Goal: Task Accomplishment & Management: Use online tool/utility

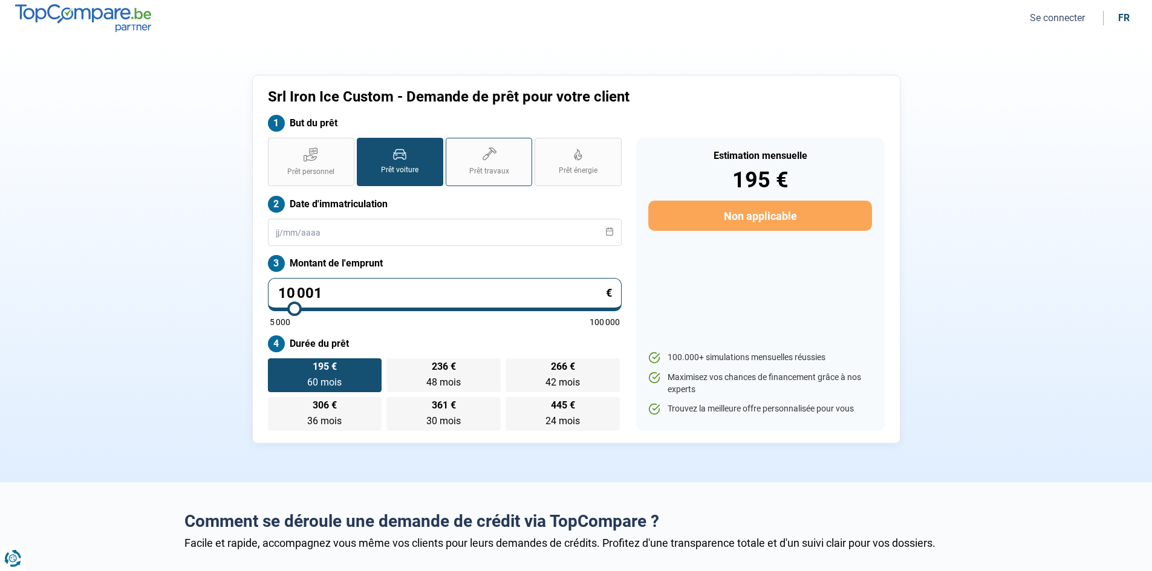
click at [465, 154] on label "Prêt travaux" at bounding box center [489, 162] width 86 height 48
click at [453, 146] on input "Prêt travaux" at bounding box center [450, 142] width 8 height 8
radio input "true"
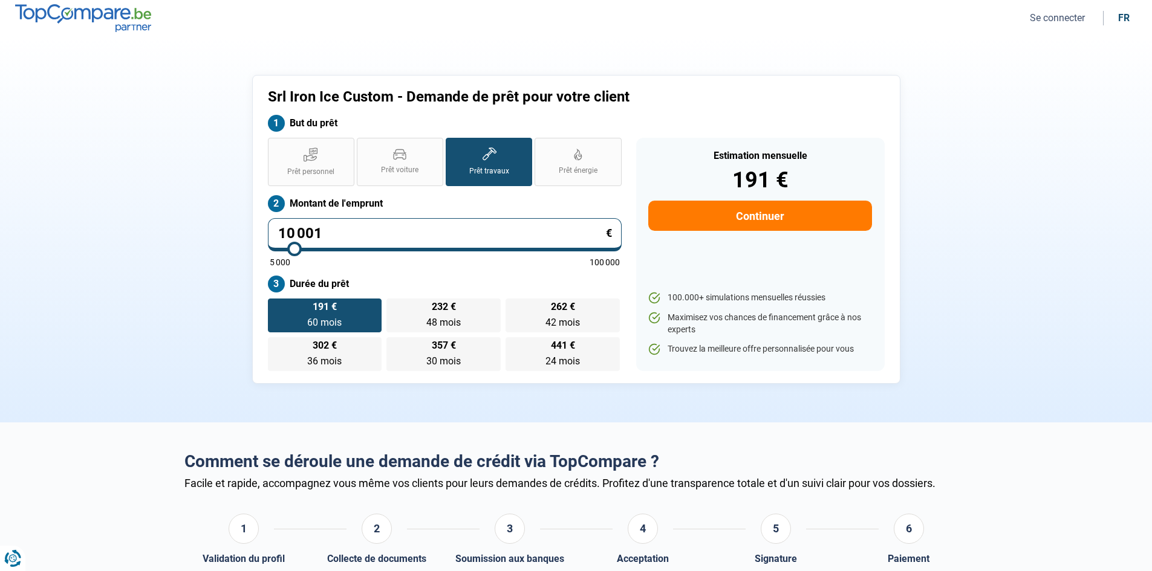
type input "9 750"
type input "9750"
type input "10 000"
type input "10000"
type input "10 250"
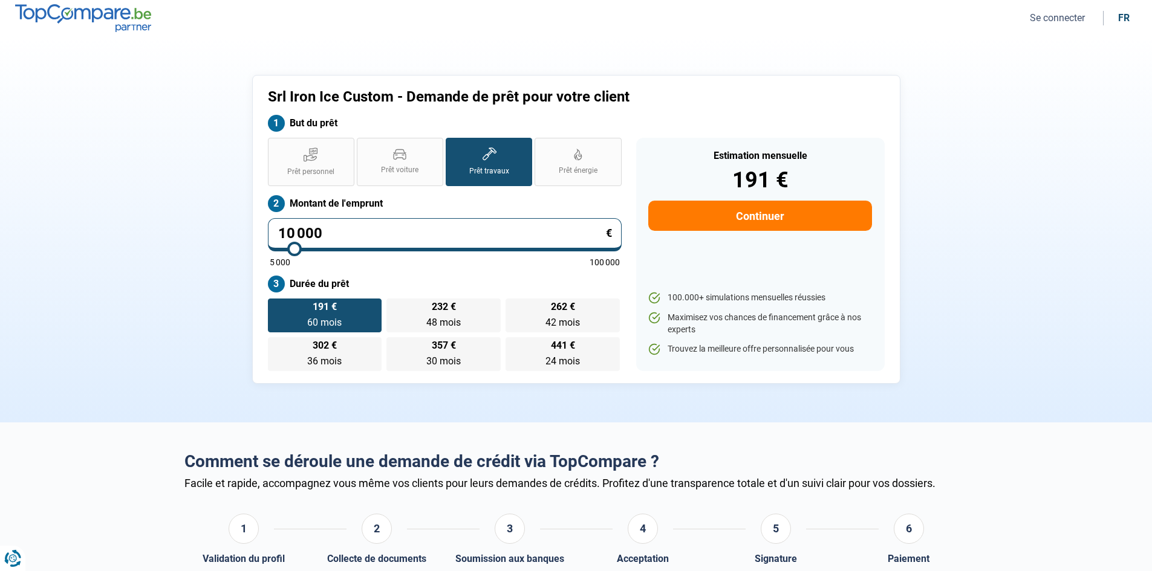
type input "10250"
type input "10 500"
type input "10500"
type input "12 000"
type input "12000"
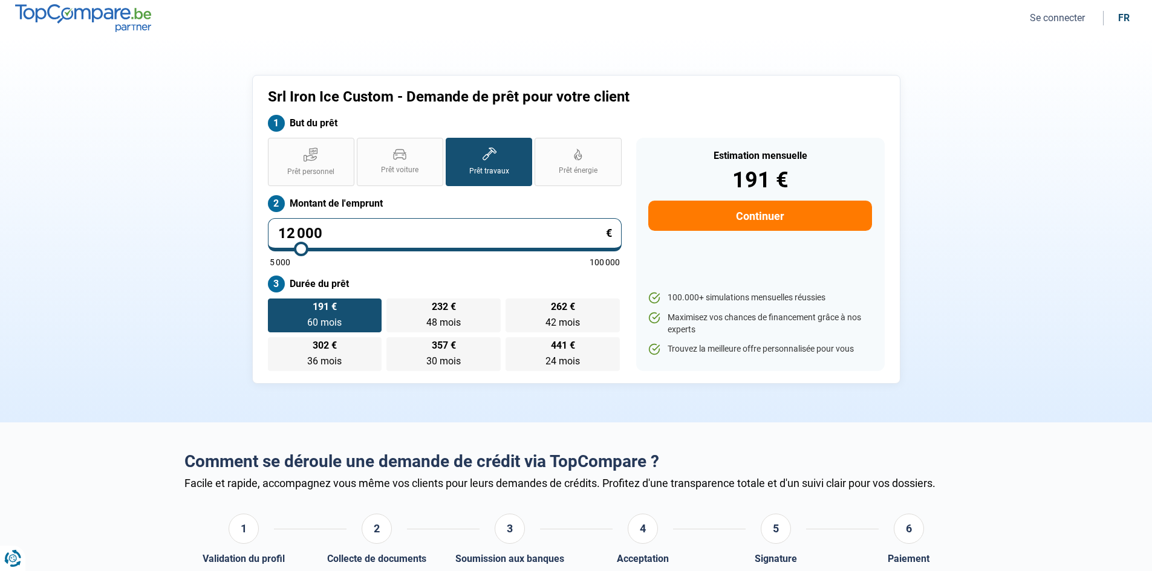
type input "12 500"
type input "12500"
type input "12 750"
type input "12750"
type input "13 750"
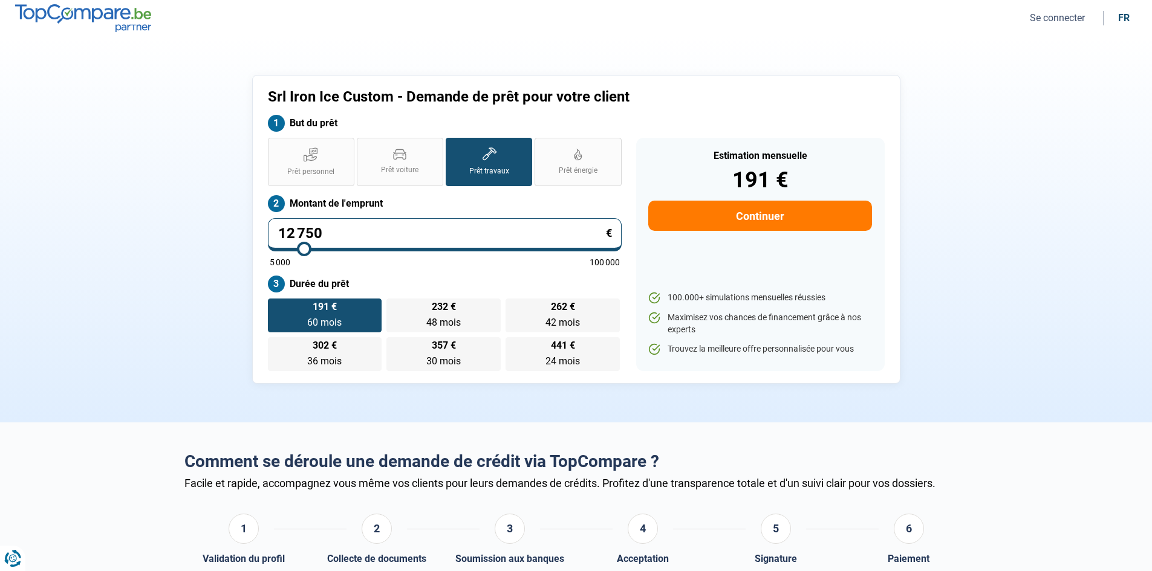
type input "13750"
type input "14 250"
type input "14250"
type input "14 750"
type input "14750"
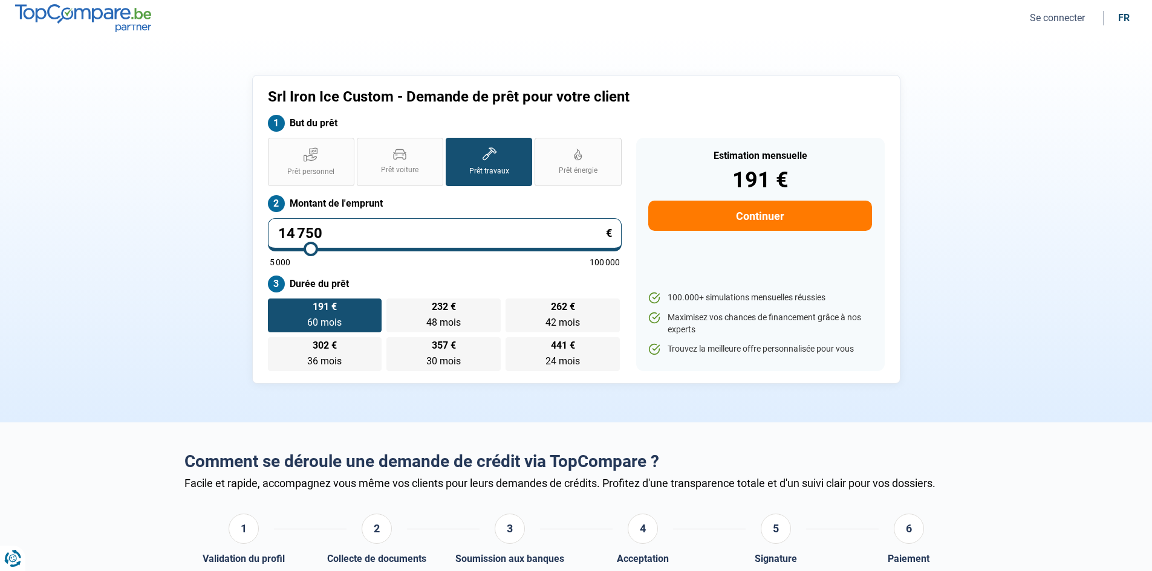
type input "15 250"
type input "15250"
type input "15 750"
type input "15750"
type input "16 750"
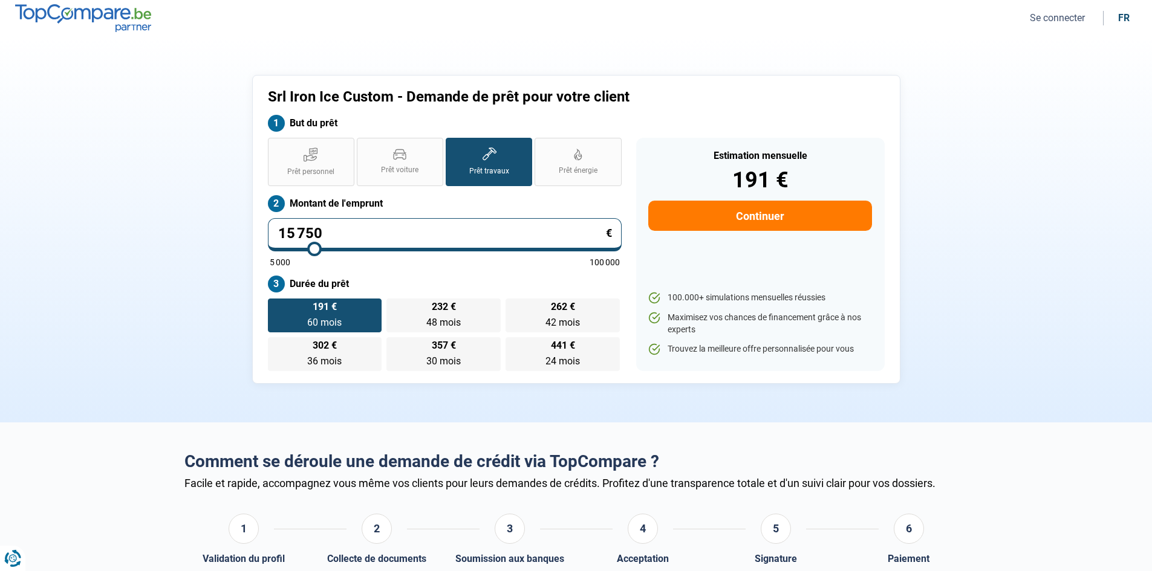
type input "16750"
type input "17 000"
type input "17000"
type input "17 500"
type input "17500"
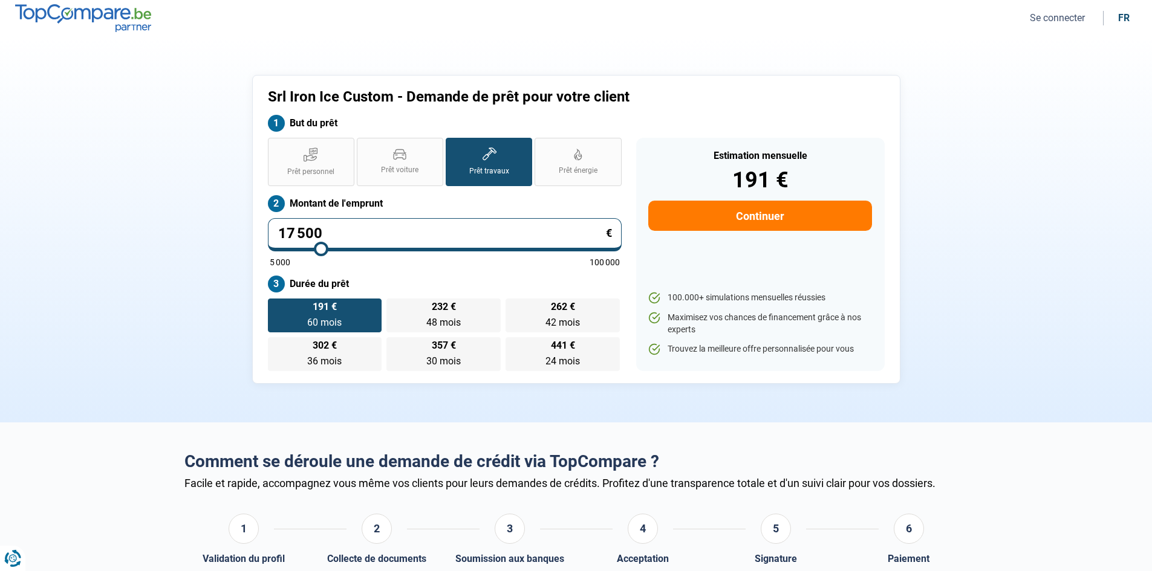
type input "18 000"
type input "18000"
type input "19 000"
type input "19000"
type input "19 750"
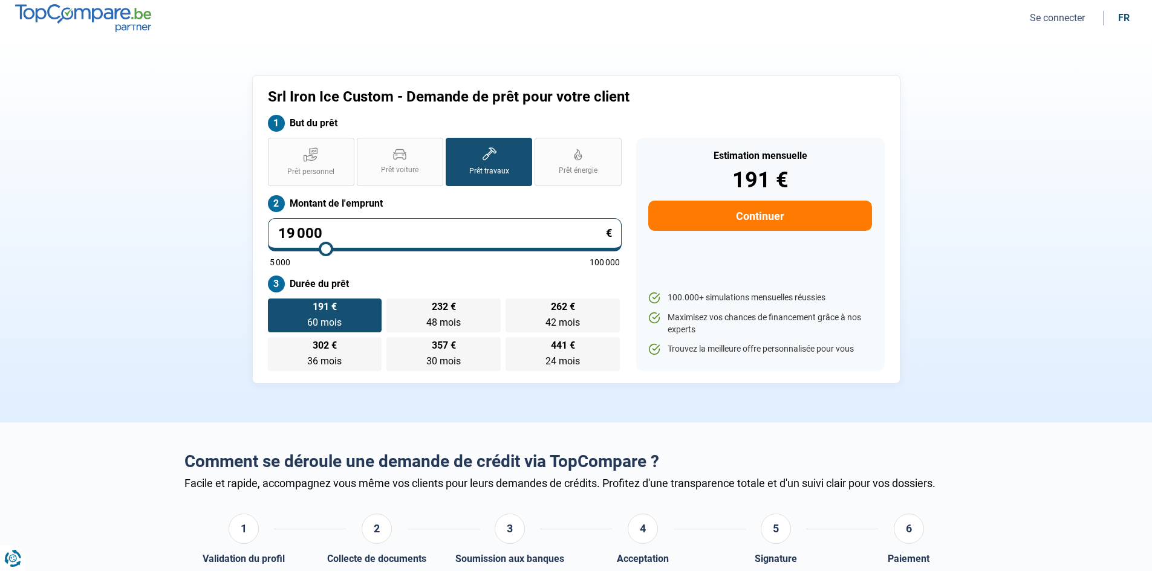
type input "19750"
type input "20 000"
type input "20000"
type input "20 250"
type input "20250"
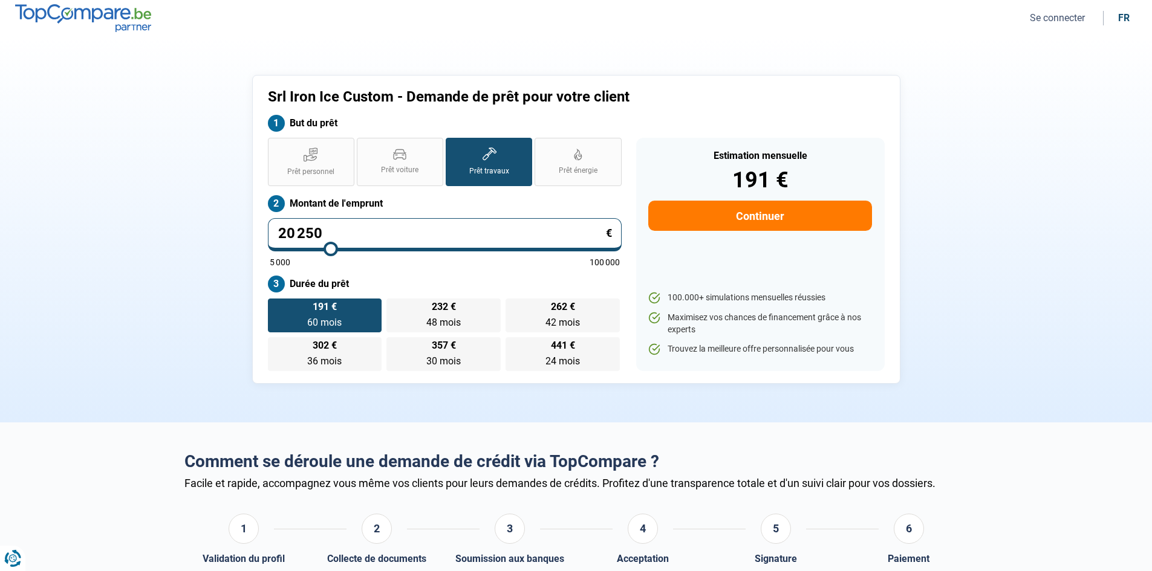
type input "20 500"
type input "20500"
type input "20 750"
type input "20750"
type input "21 000"
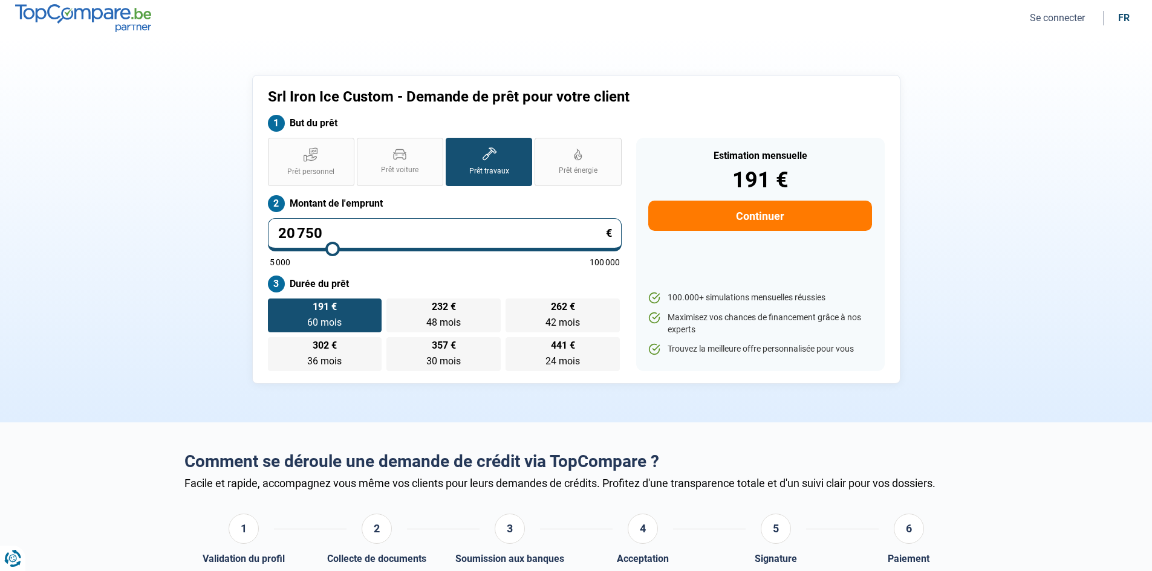
type input "21000"
type input "21 250"
type input "21250"
type input "21 500"
type input "21500"
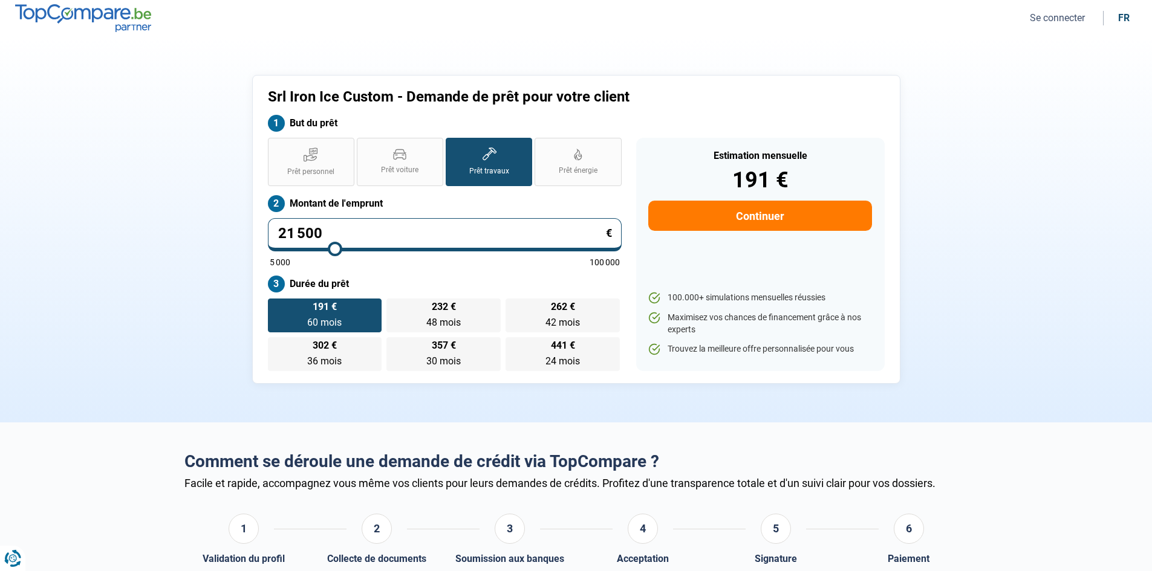
type input "21 750"
type input "21750"
type input "22 000"
type input "22000"
type input "22 250"
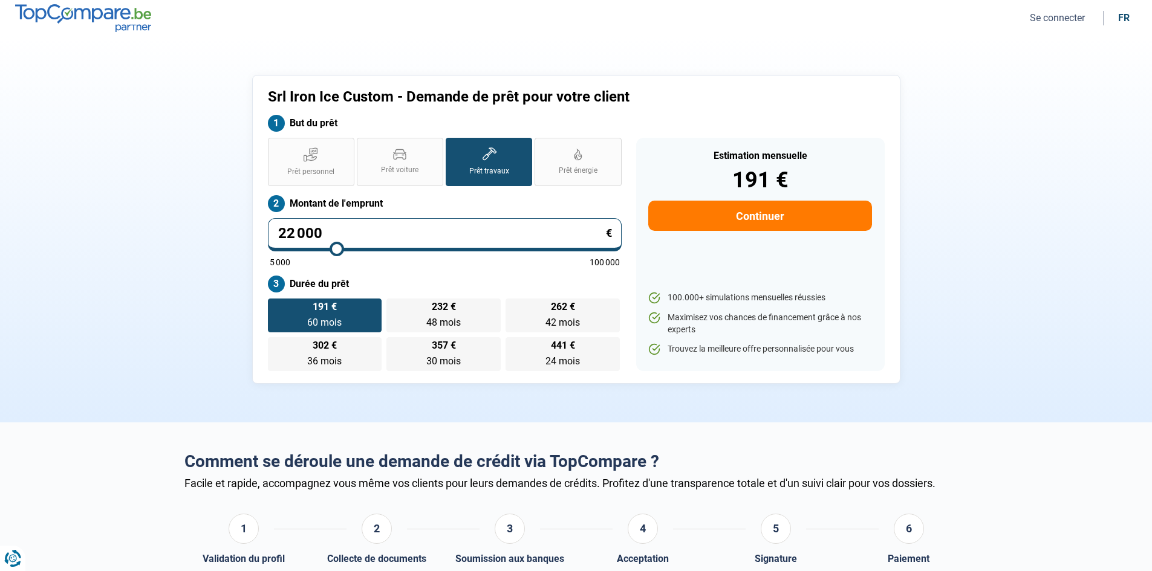
type input "22250"
type input "22 500"
type input "22500"
type input "22 750"
type input "22750"
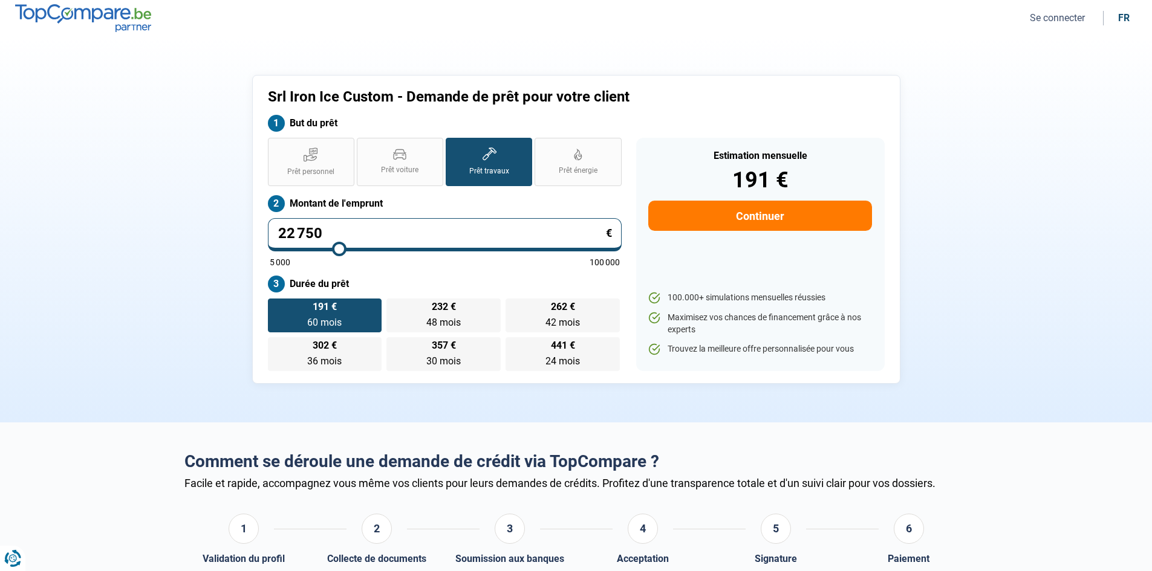
type input "23 250"
type input "23250"
type input "23 500"
type input "23500"
type input "23 750"
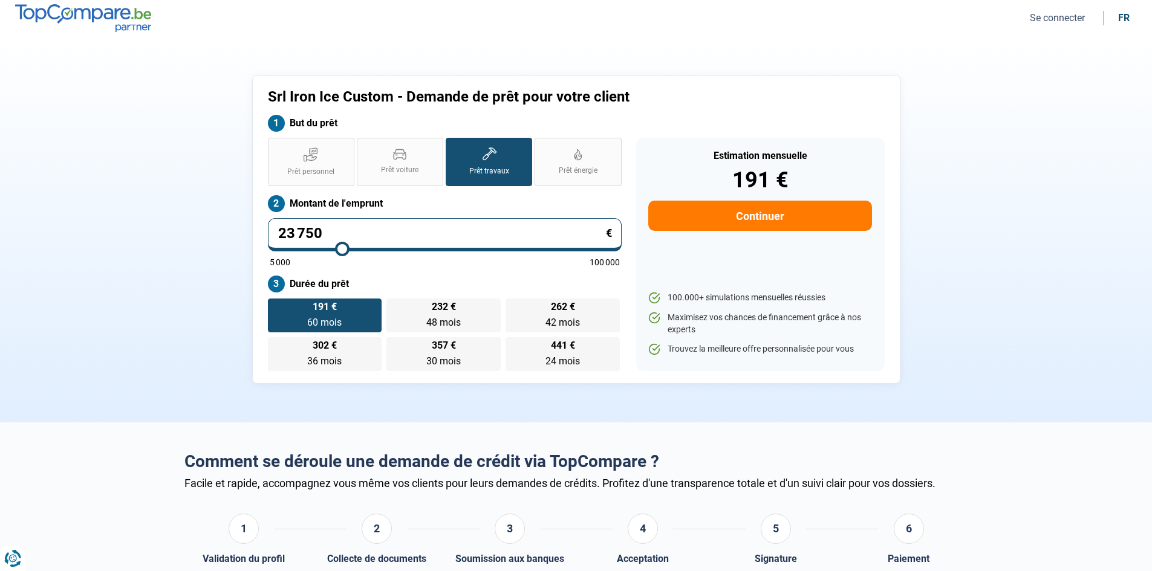
type input "23750"
type input "24 000"
type input "24000"
type input "24 250"
type input "24250"
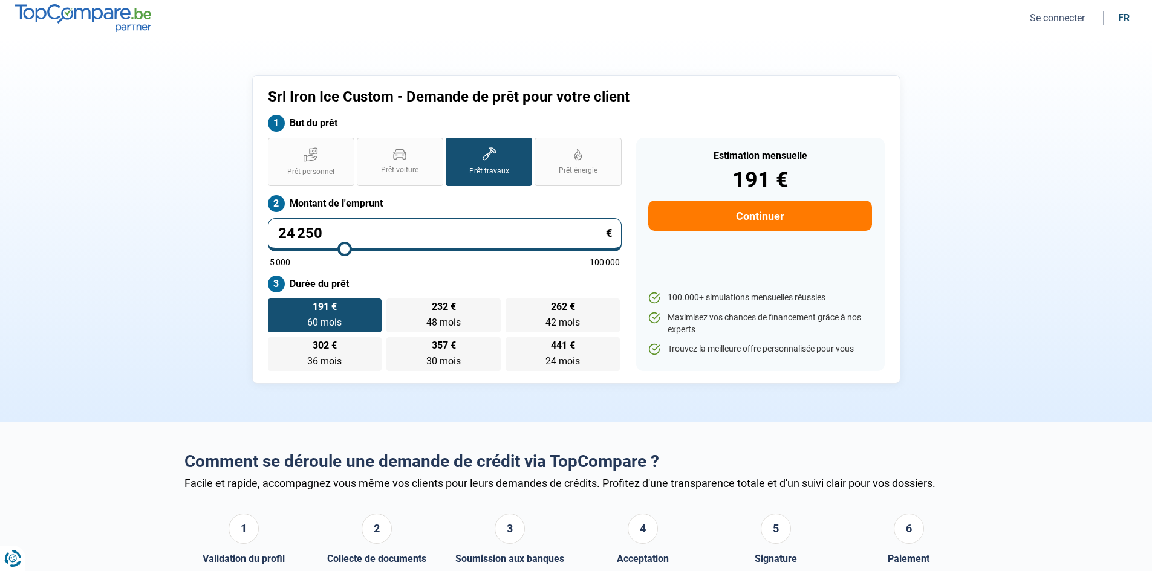
type input "24 500"
type input "24500"
type input "24 750"
type input "24750"
type input "25 000"
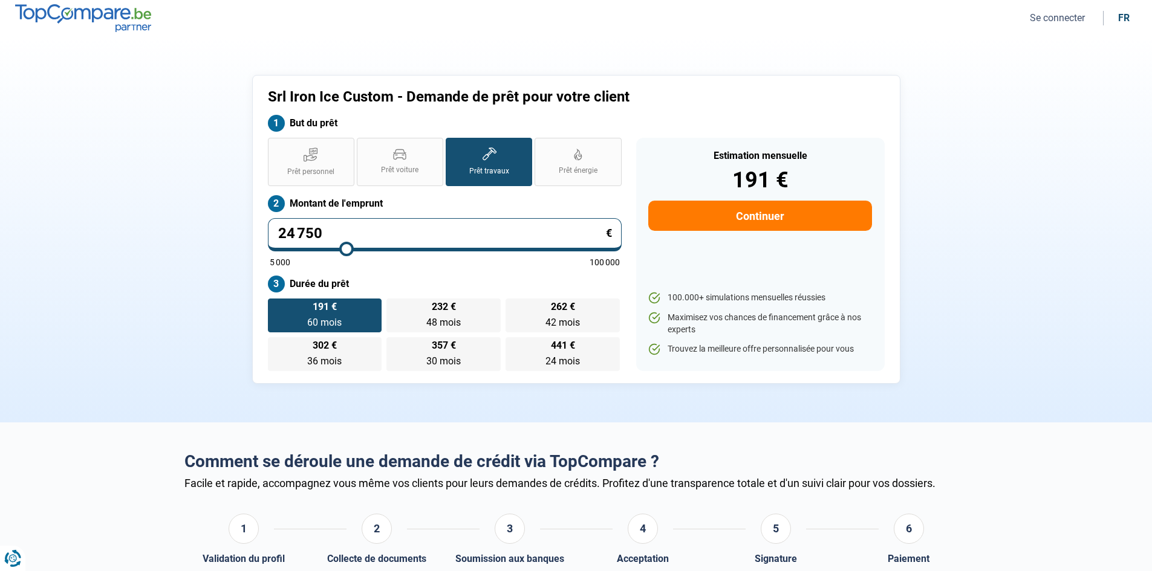
type input "25000"
type input "25 250"
type input "25250"
type input "25 500"
type input "25500"
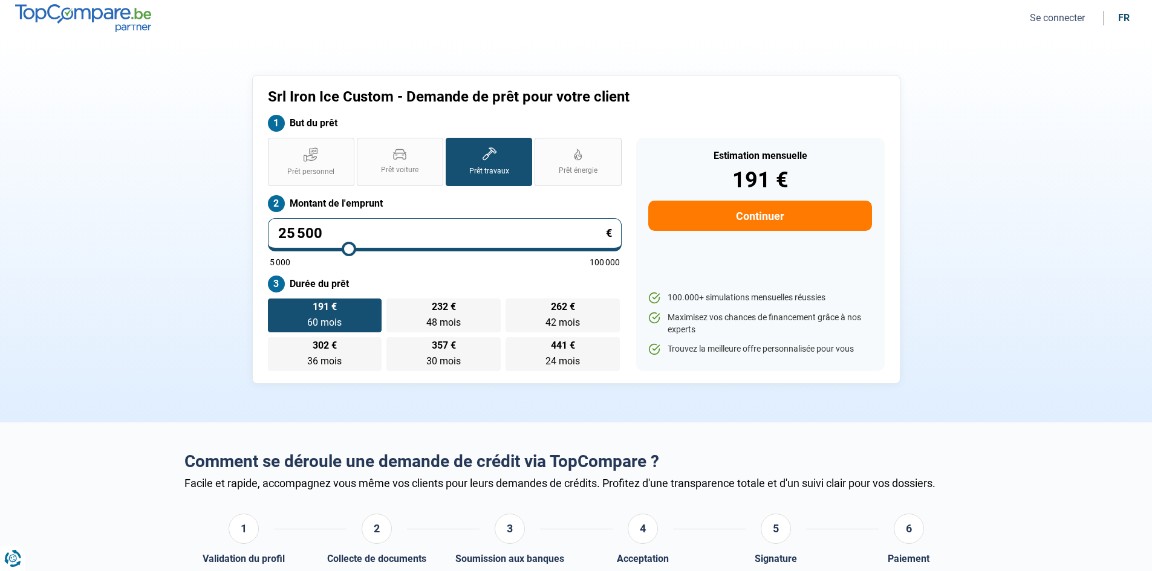
type input "26 250"
type input "26250"
type input "26 500"
type input "26500"
type input "27 000"
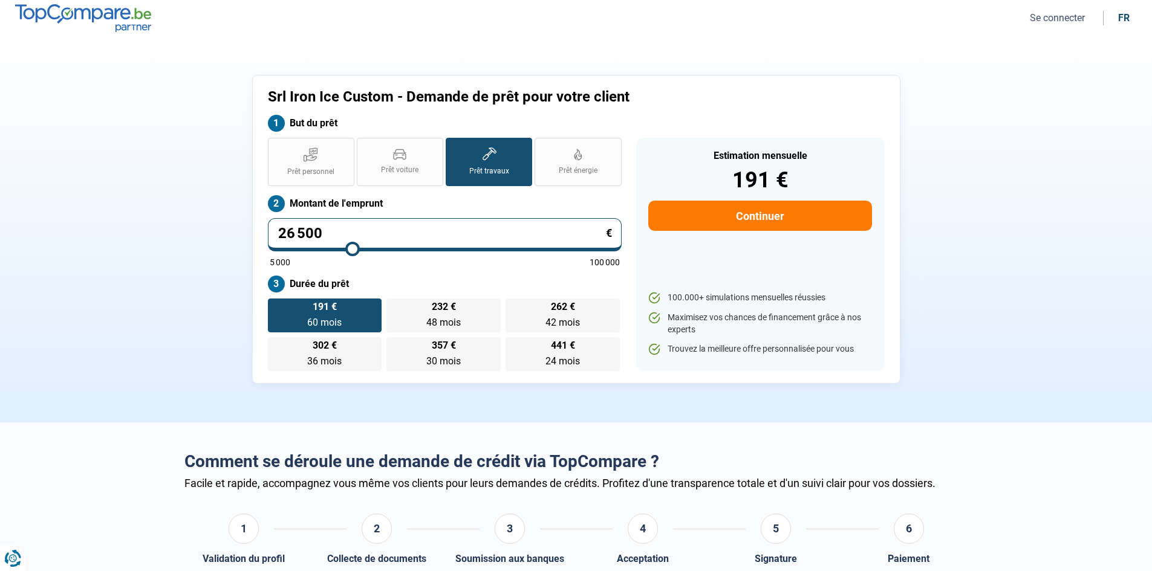
type input "27000"
type input "27 250"
type input "27250"
type input "27 500"
type input "27500"
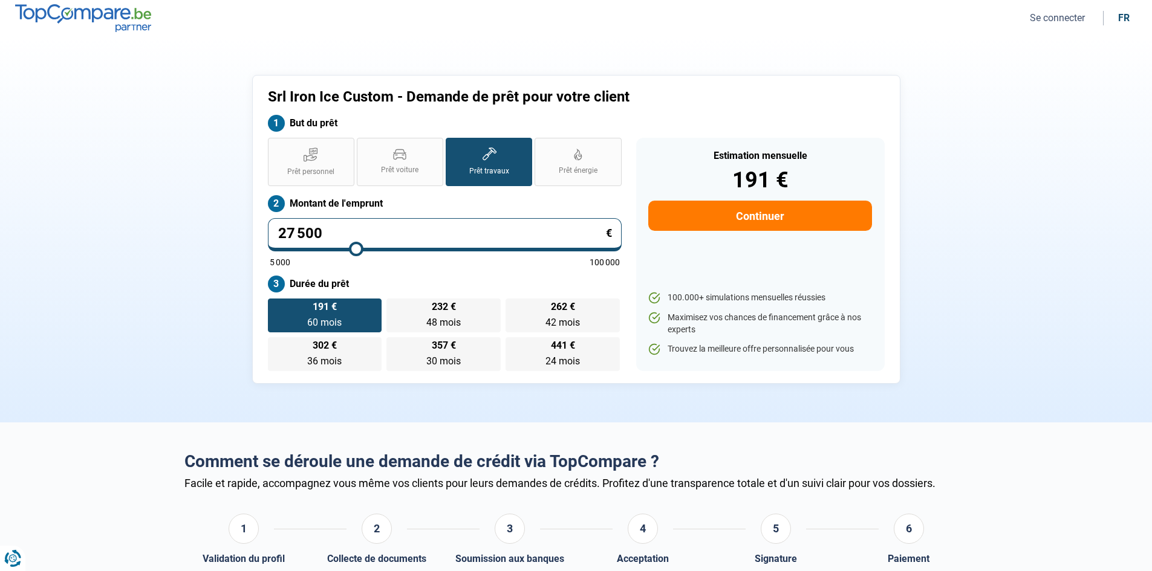
type input "28 000"
type input "28000"
type input "28 250"
type input "28250"
type input "28 750"
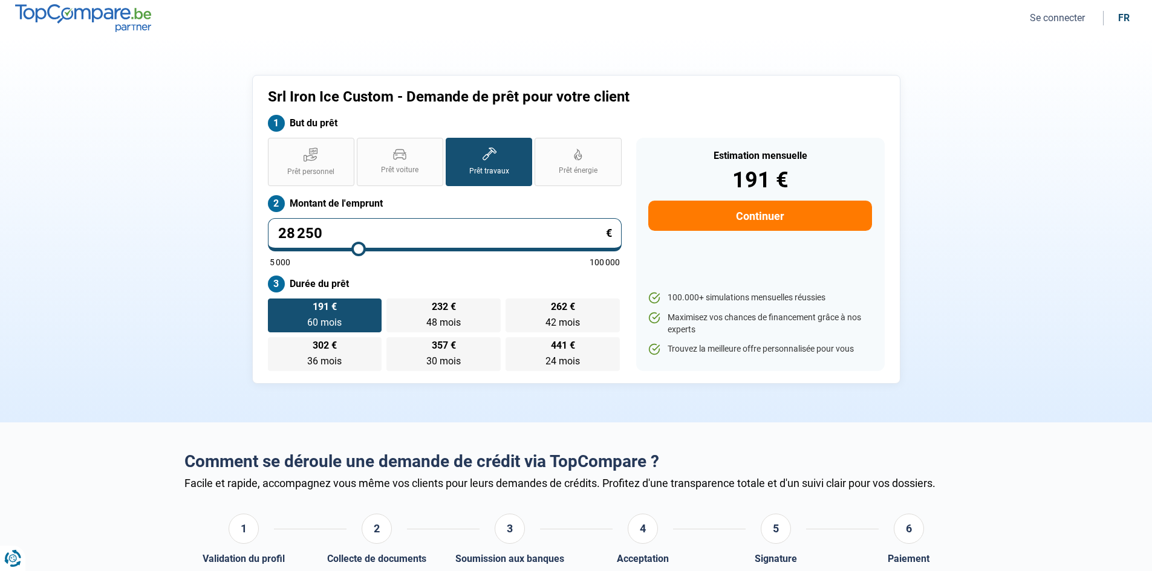
type input "28750"
type input "29 000"
type input "29000"
type input "29 250"
type input "29250"
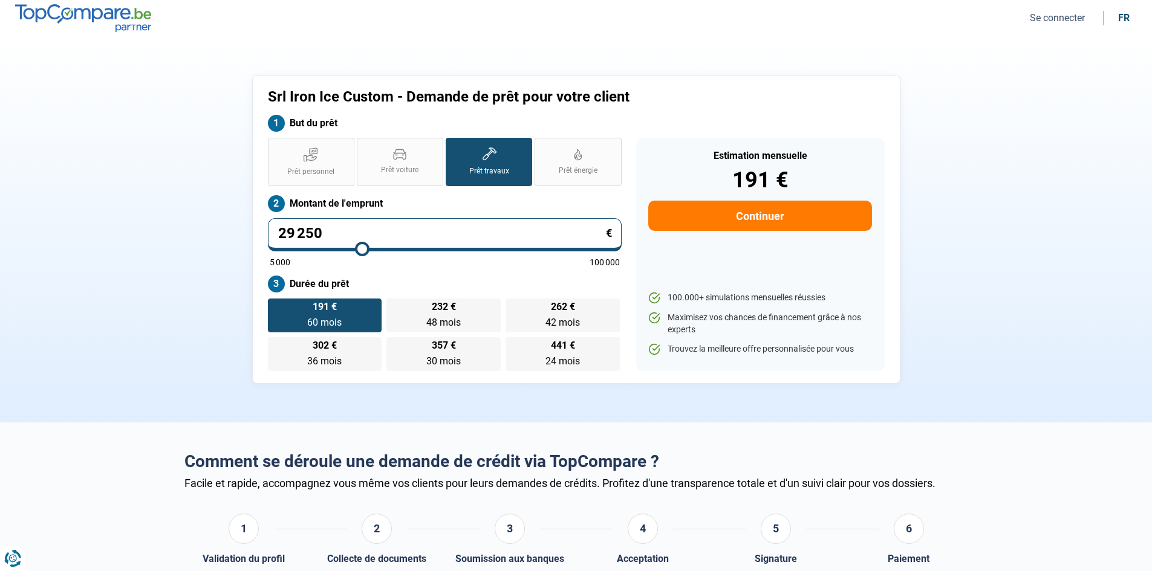
type input "29 500"
type input "29500"
type input "30 500"
type input "30500"
type input "32 250"
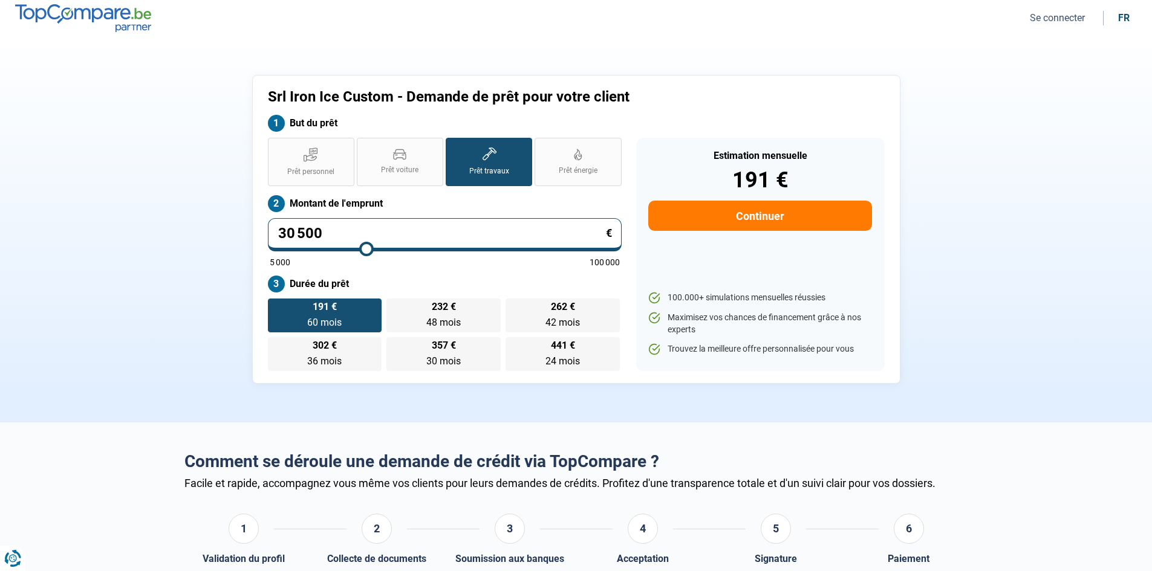
type input "32250"
type input "33 250"
type input "33250"
type input "36 750"
type input "36750"
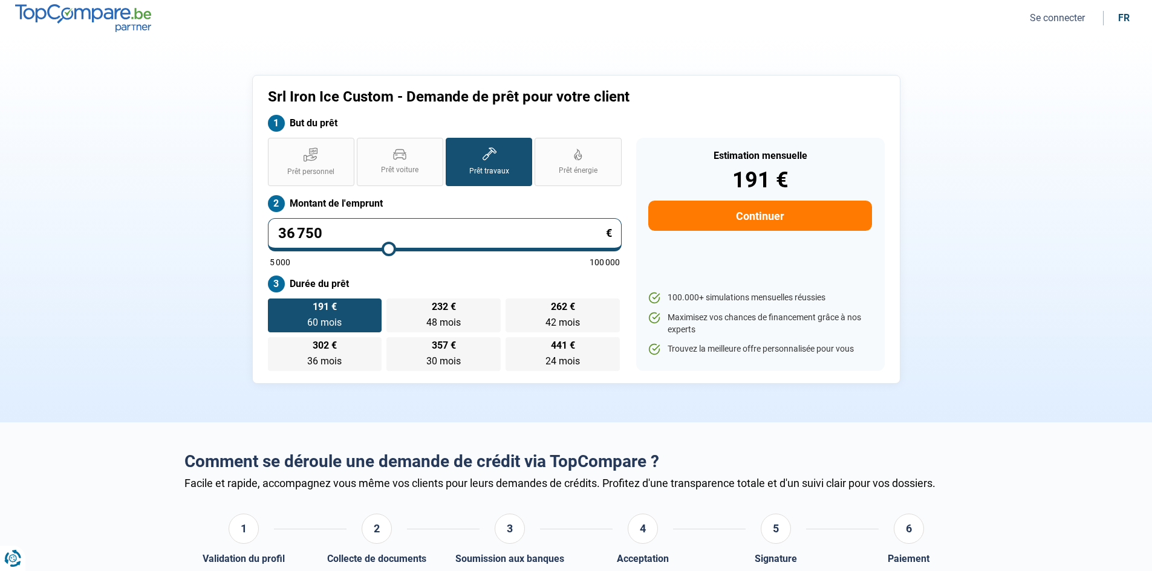
type input "38 750"
type input "38750"
type input "40 250"
type input "40250"
type input "42 000"
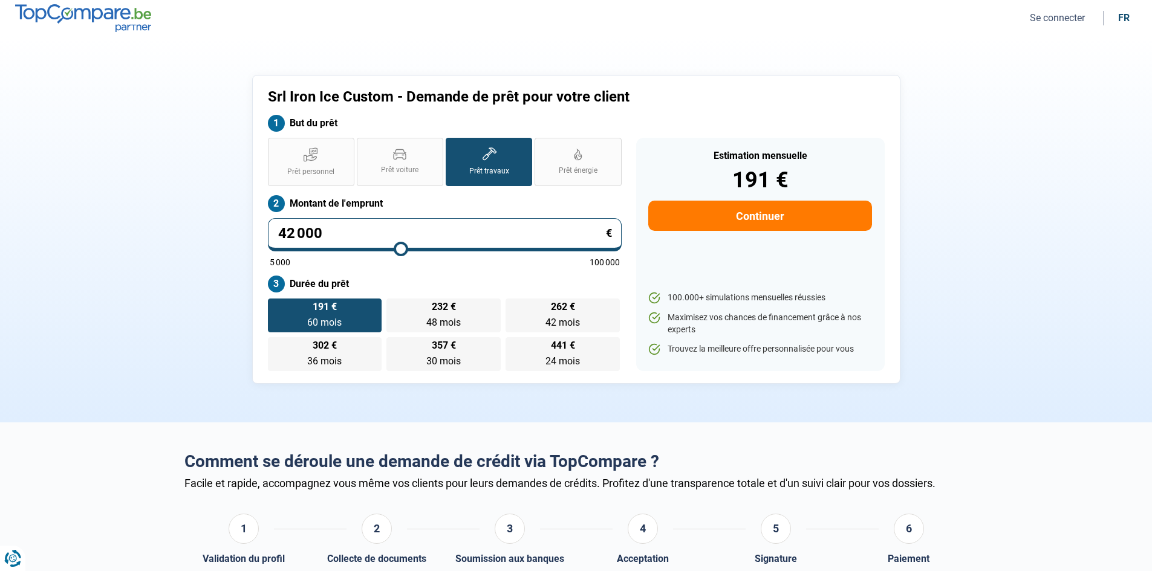
type input "42000"
type input "44 250"
type input "44250"
type input "46 750"
type input "46750"
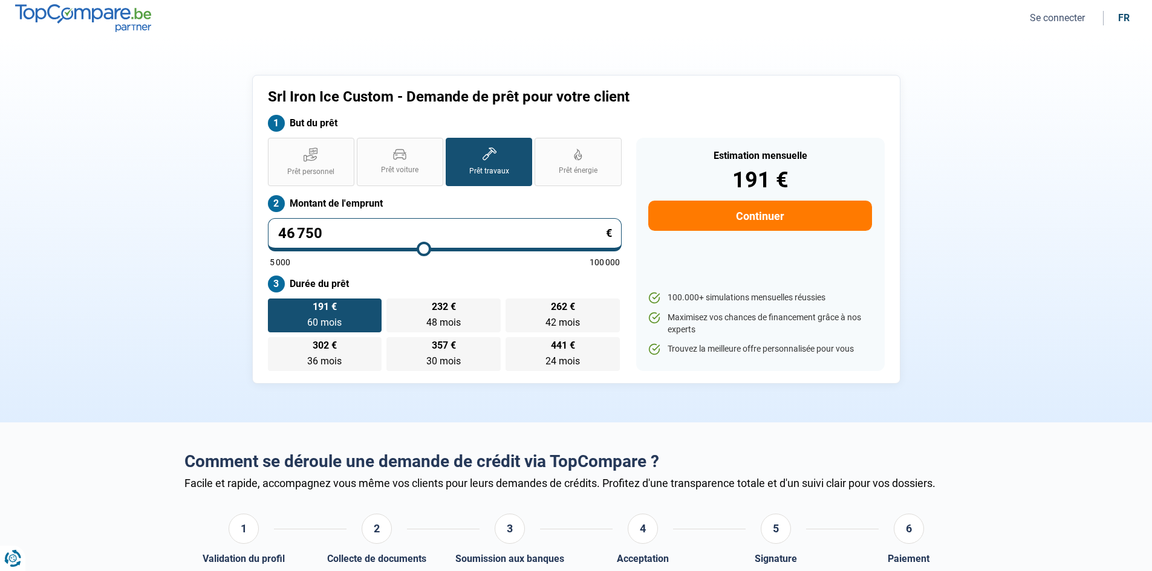
type input "48 000"
type input "48000"
type input "49 000"
type input "49000"
type input "50 000"
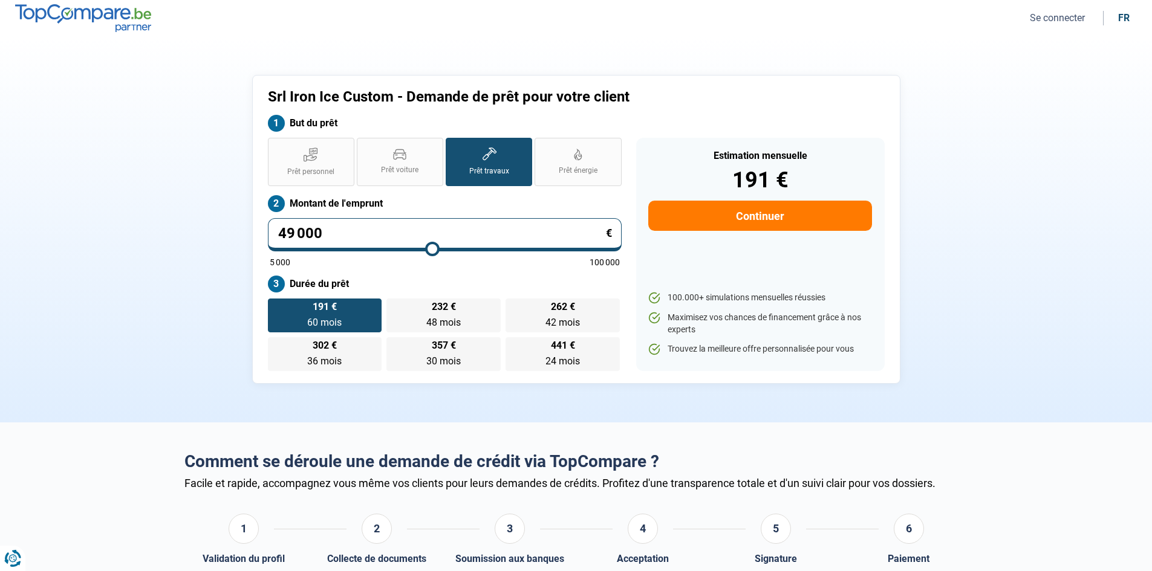
type input "50000"
type input "51 000"
type input "51000"
type input "52 500"
type input "52500"
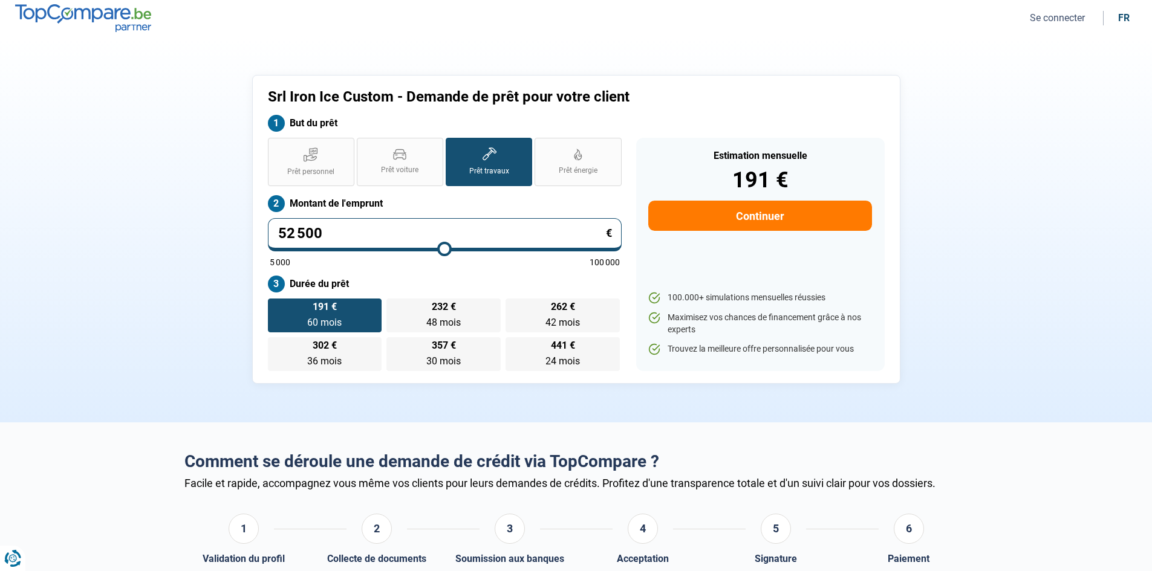
type input "54 250"
type input "54250"
type input "55 750"
type input "55750"
type input "58 250"
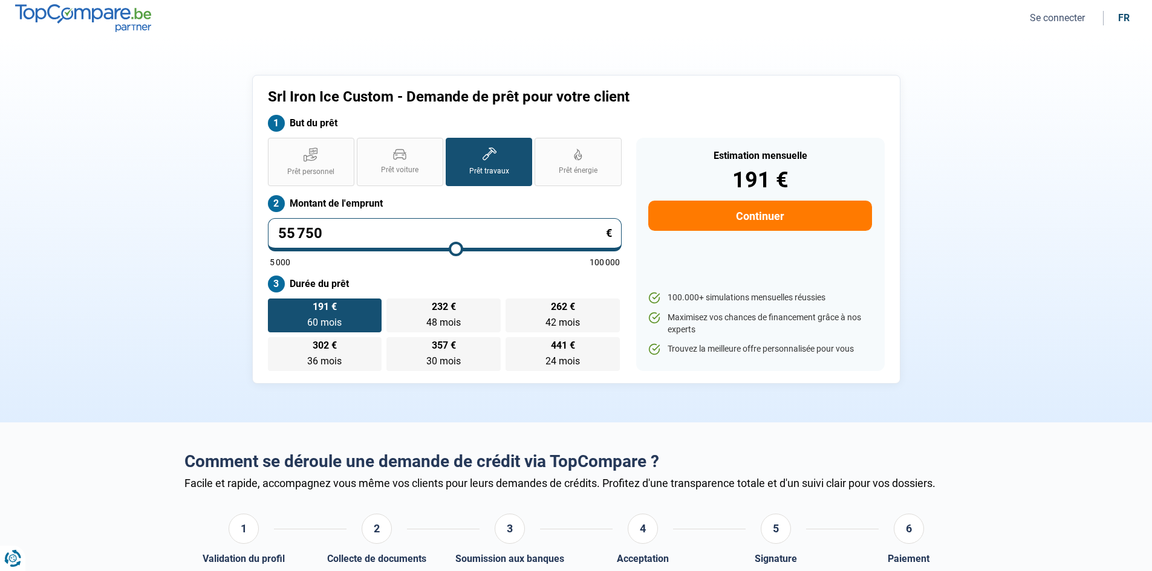
type input "58250"
type input "62 250"
type input "62250"
type input "65 250"
type input "65250"
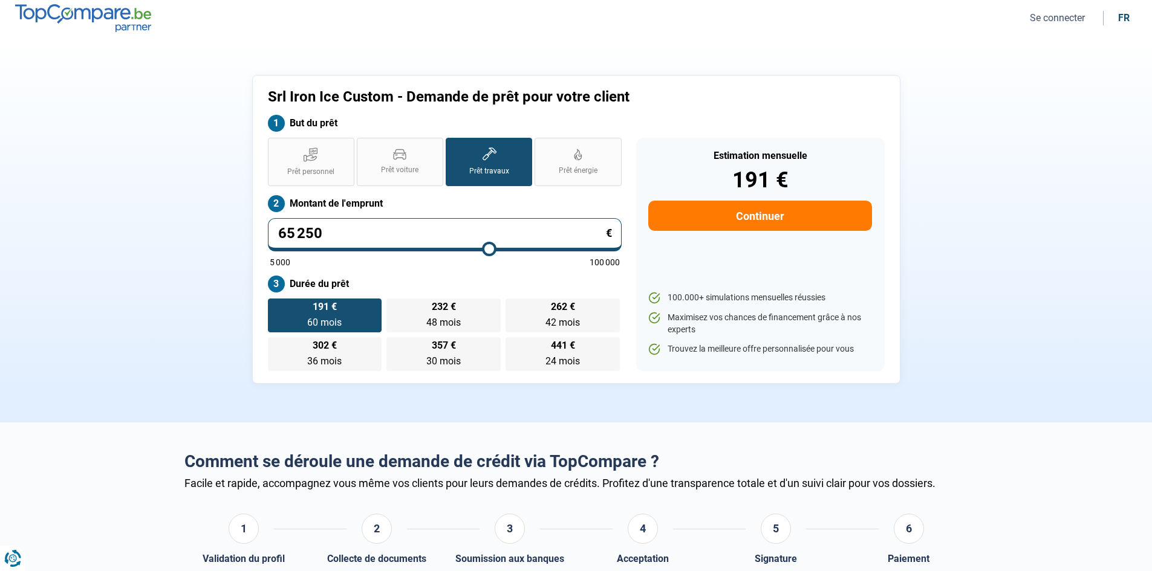
type input "67 000"
type input "67000"
type input "76 500"
type input "76500"
type input "81 500"
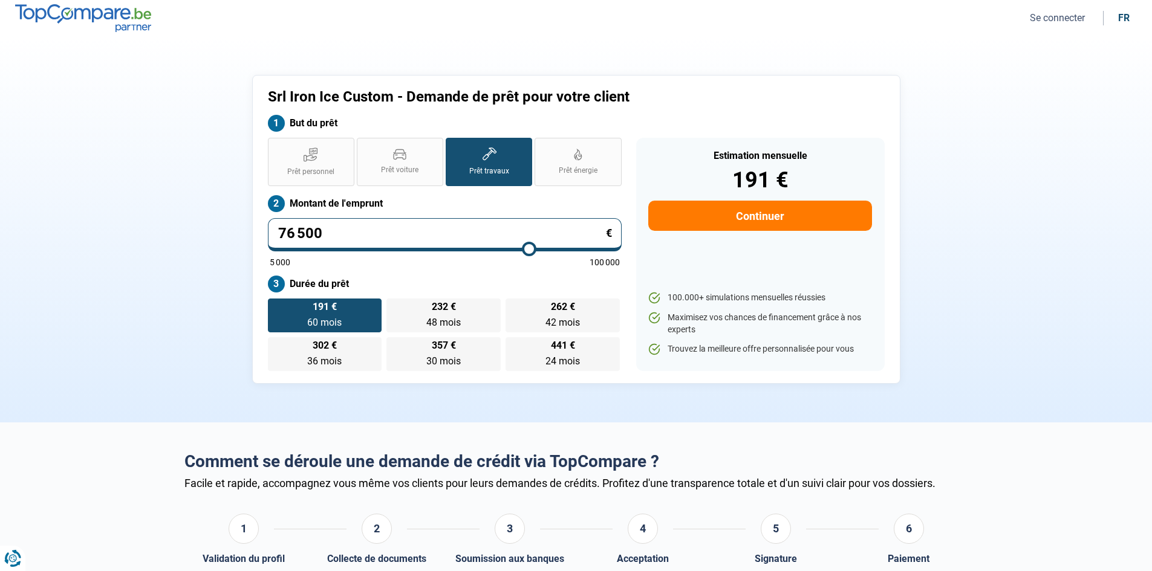
type input "81500"
type input "87 750"
type input "87750"
type input "91 000"
type input "91000"
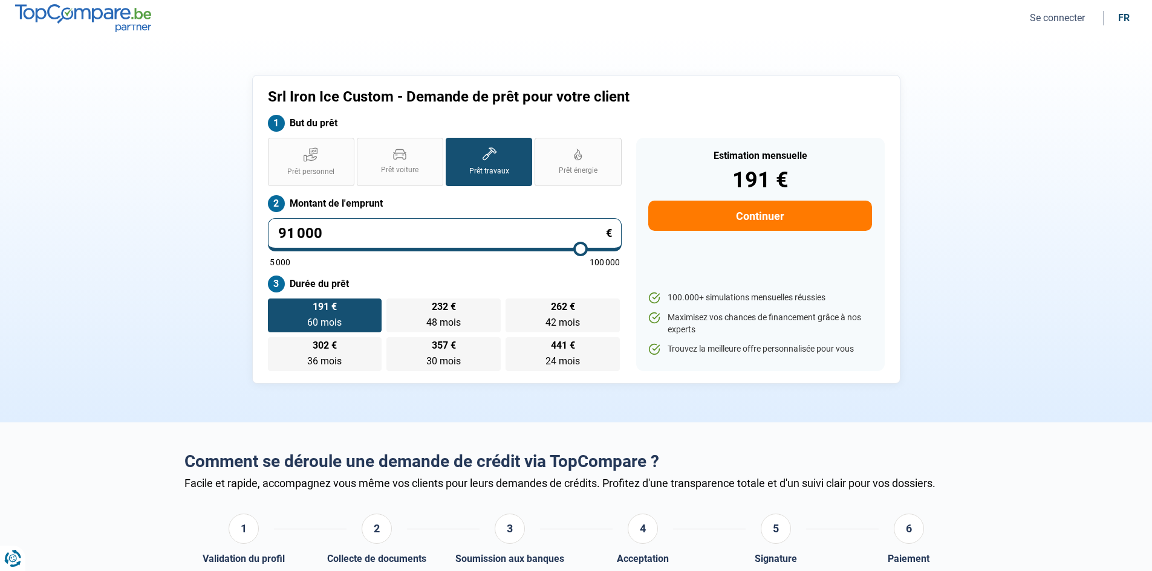
type input "94 000"
type input "94000"
type input "97 000"
type input "97000"
type input "100 000"
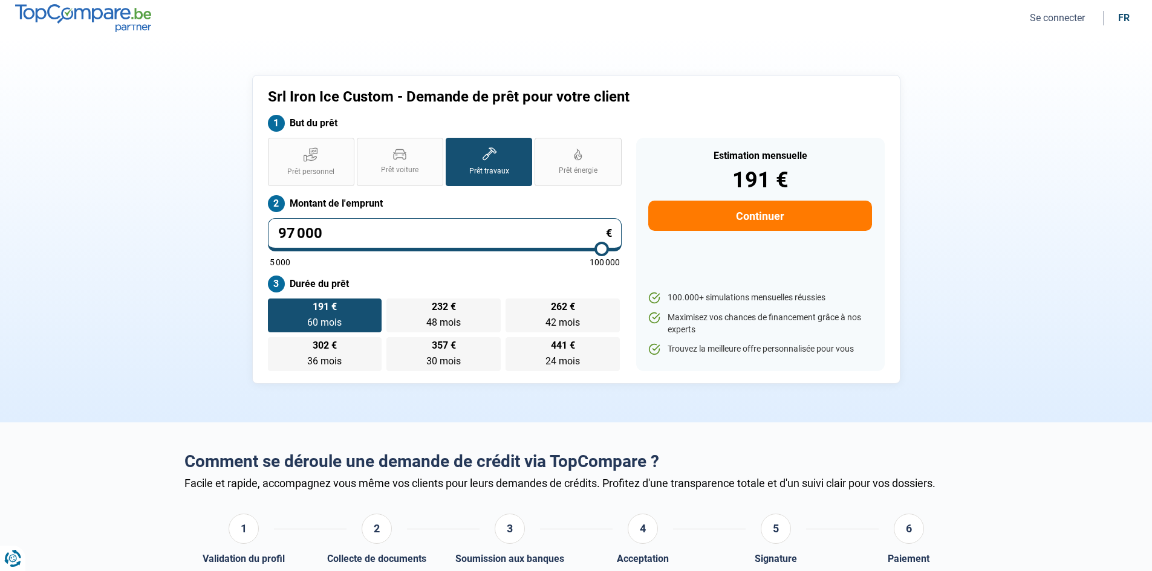
type input "100000"
type input "98 000"
type input "98000"
type input "86 750"
type input "86750"
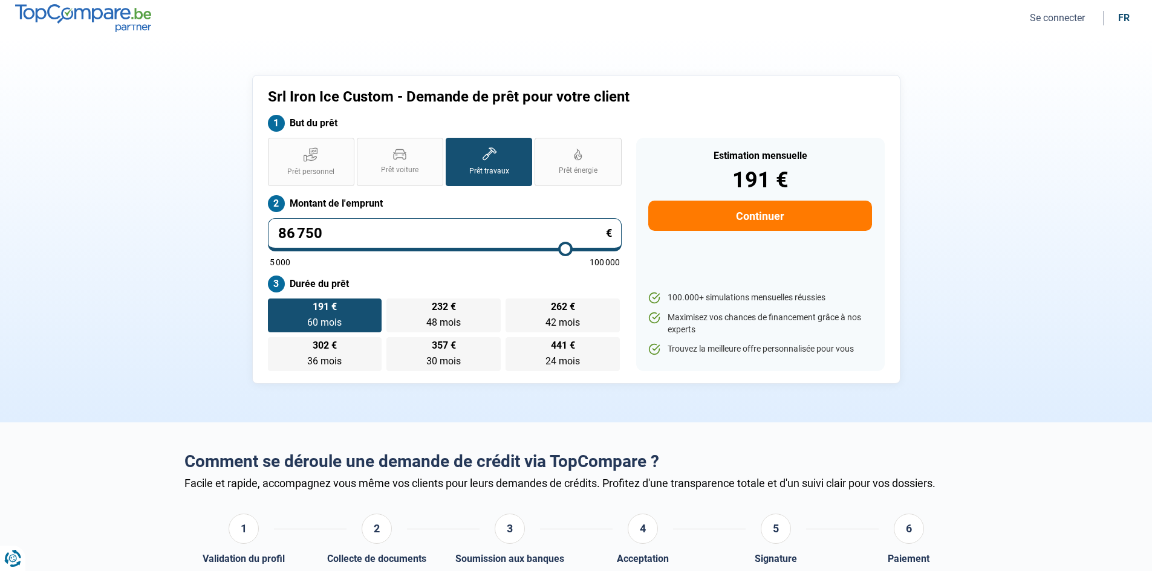
type input "75 250"
type input "75250"
type input "66 250"
type input "66250"
type input "57 250"
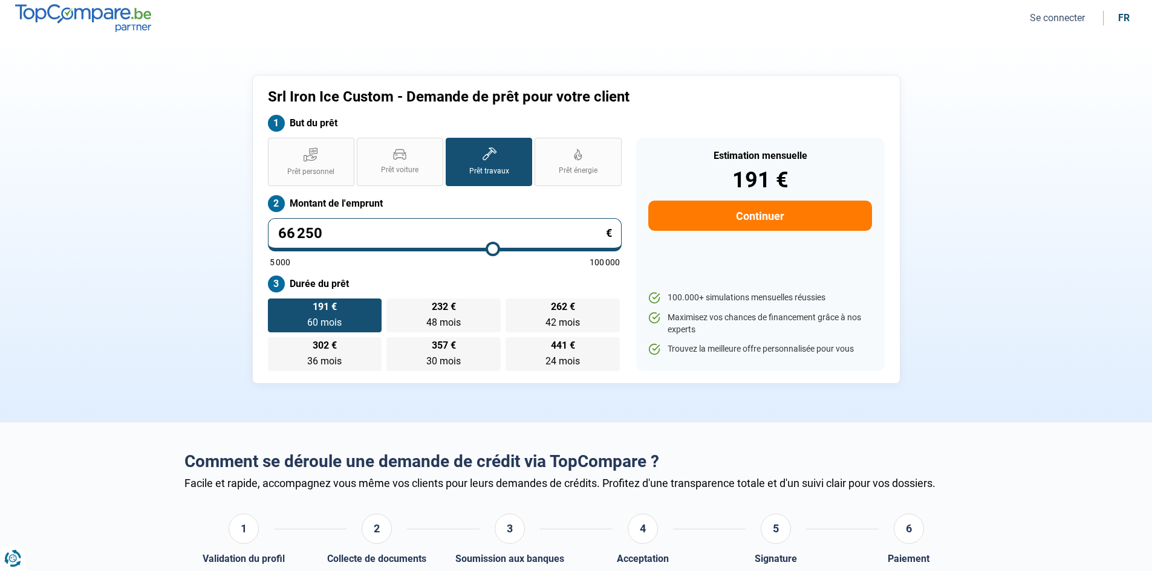
type input "57250"
type input "52 500"
type input "52500"
type input "49 000"
type input "49000"
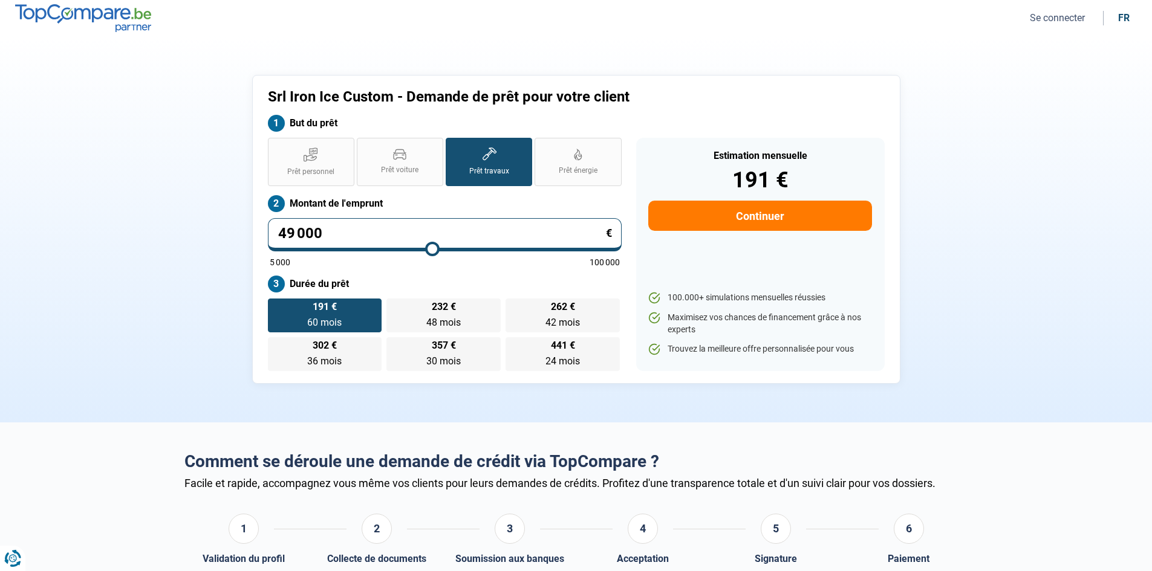
type input "47 250"
type input "47250"
type input "47 000"
type input "47000"
type input "46 750"
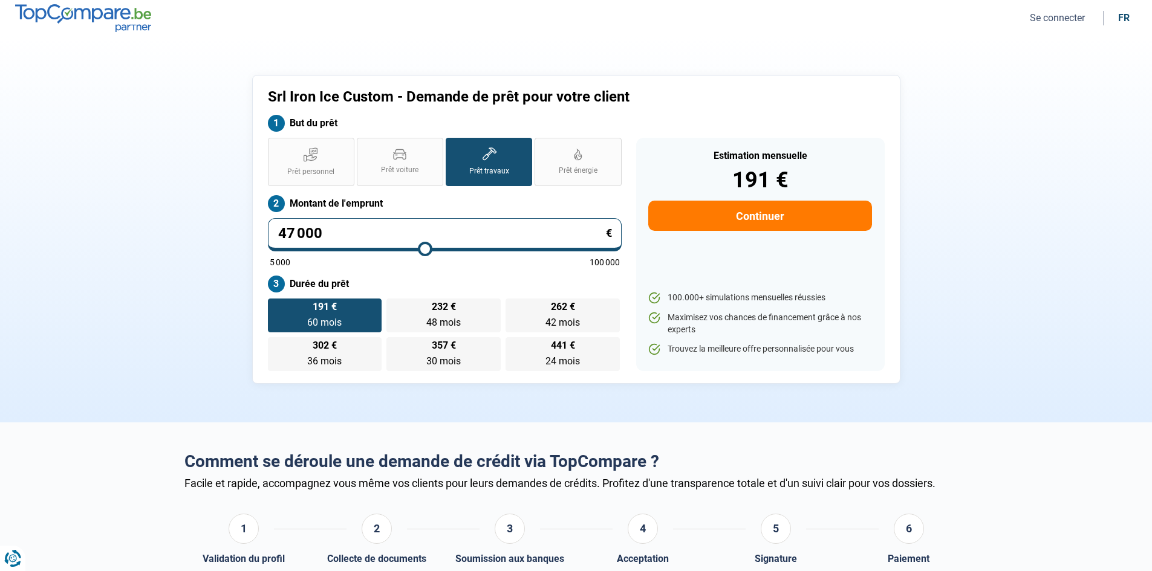
type input "46750"
type input "46 250"
type input "46250"
type input "45 750"
type input "45750"
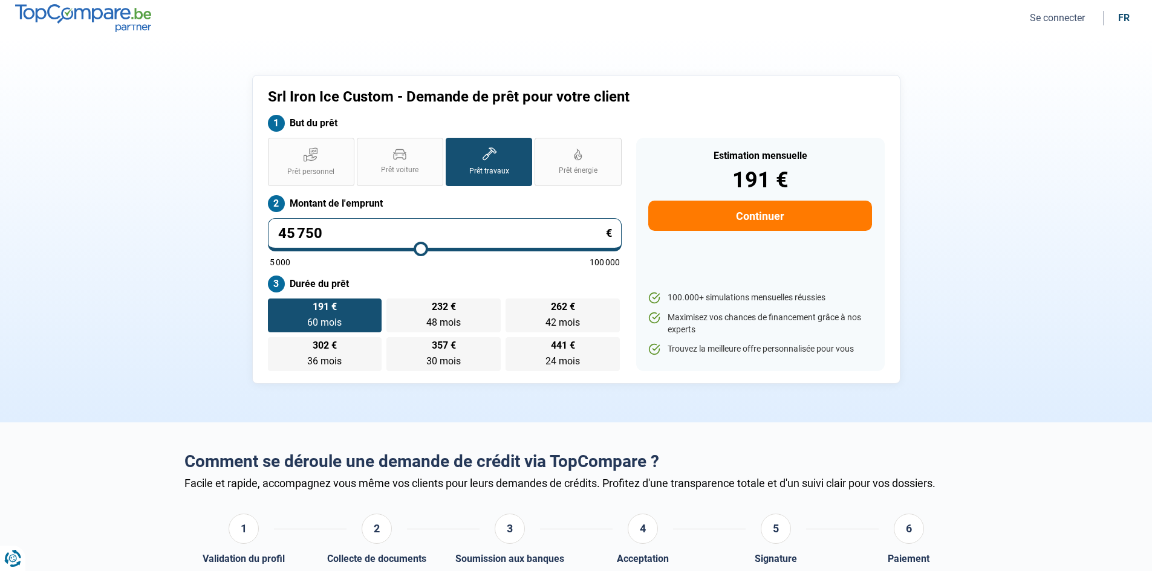
type input "45 250"
type input "45250"
type input "45 000"
type input "45000"
type input "44 750"
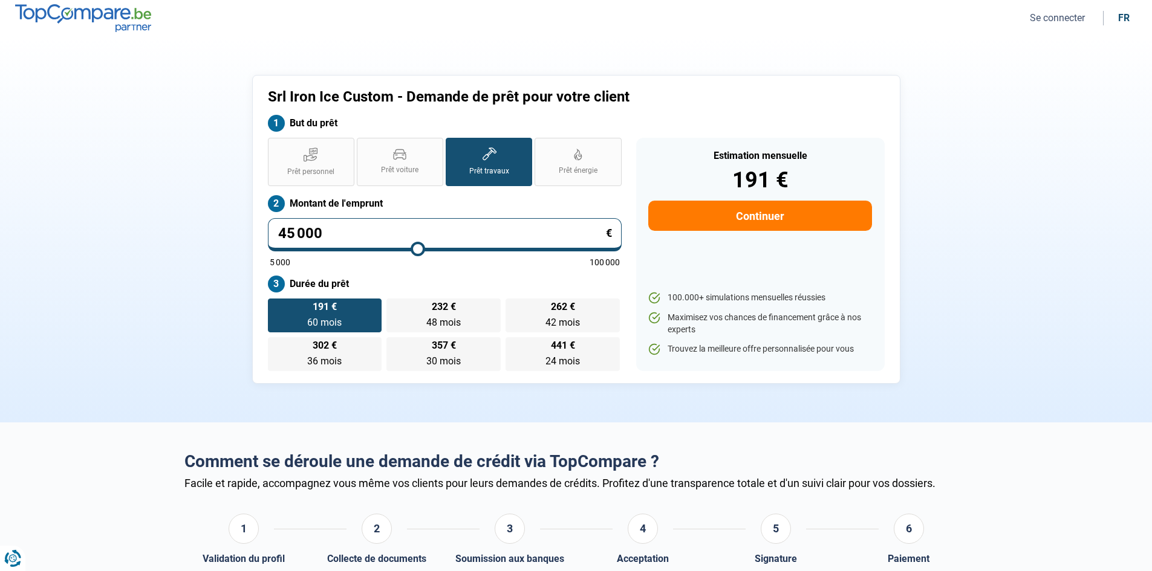
type input "44750"
type input "44 500"
type input "44500"
type input "44 000"
type input "44000"
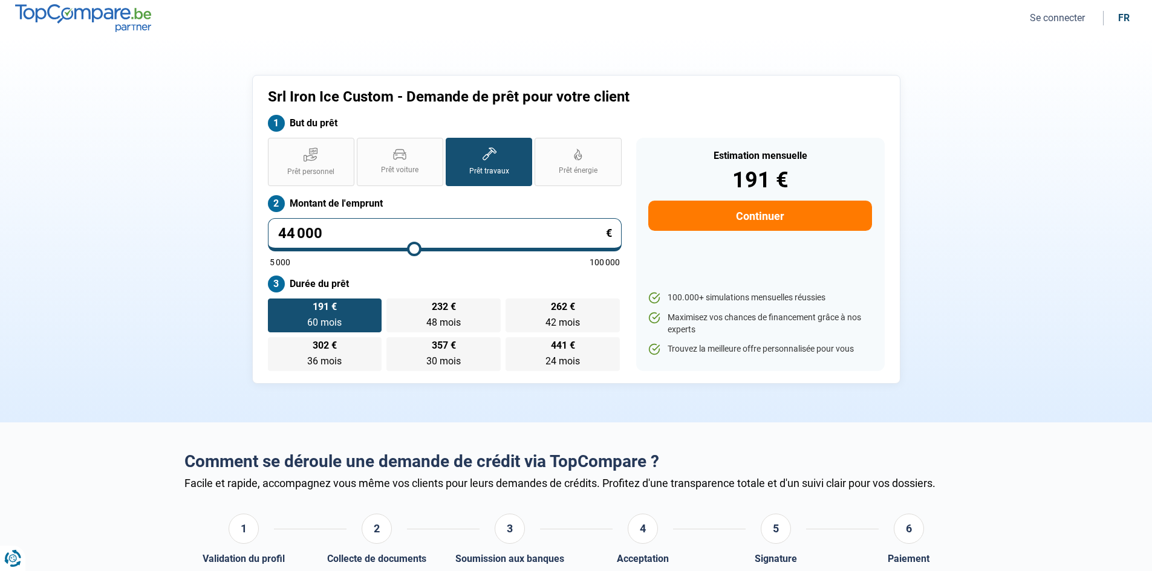
type input "43 500"
type input "43500"
type input "43 000"
type input "43000"
type input "42 750"
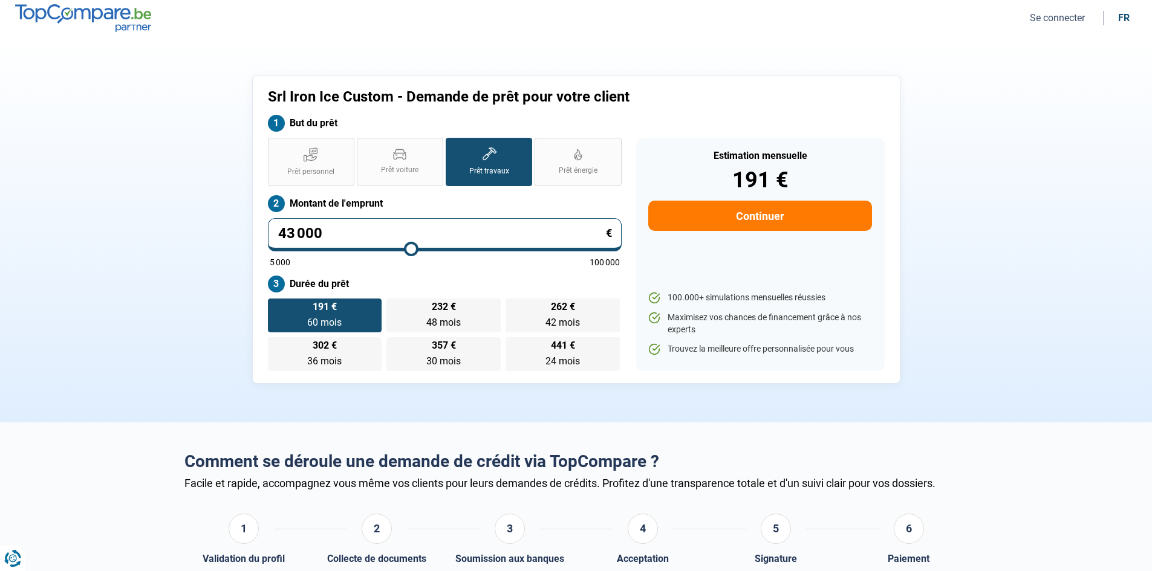
type input "42750"
type input "42 500"
type input "42500"
type input "42 250"
drag, startPoint x: 293, startPoint y: 252, endPoint x: 400, endPoint y: 270, distance: 108.5
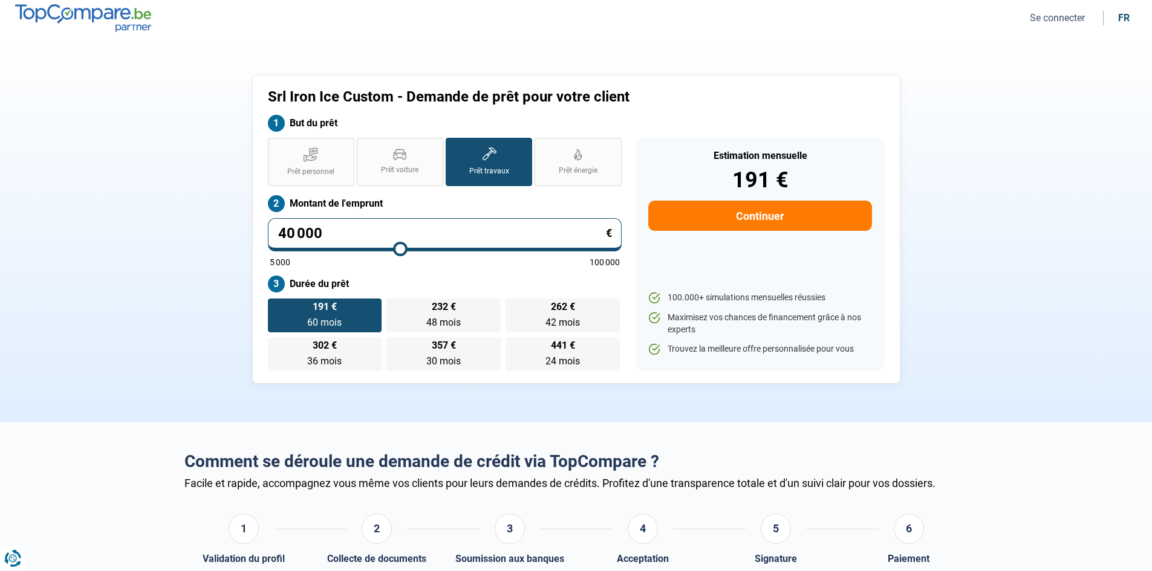
click at [400, 250] on input "range" at bounding box center [445, 249] width 350 height 2
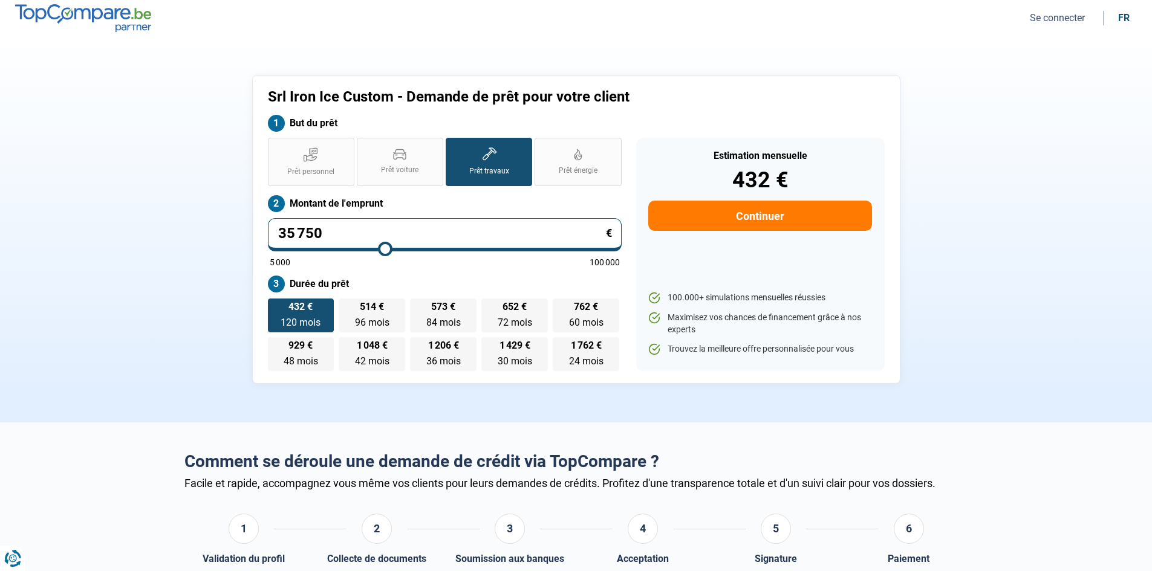
drag, startPoint x: 401, startPoint y: 253, endPoint x: 385, endPoint y: 252, distance: 15.7
click at [385, 250] on input "range" at bounding box center [445, 249] width 350 height 2
click at [379, 250] on input "range" at bounding box center [445, 249] width 350 height 2
drag, startPoint x: 379, startPoint y: 252, endPoint x: 365, endPoint y: 253, distance: 14.0
click at [365, 250] on input "range" at bounding box center [445, 249] width 350 height 2
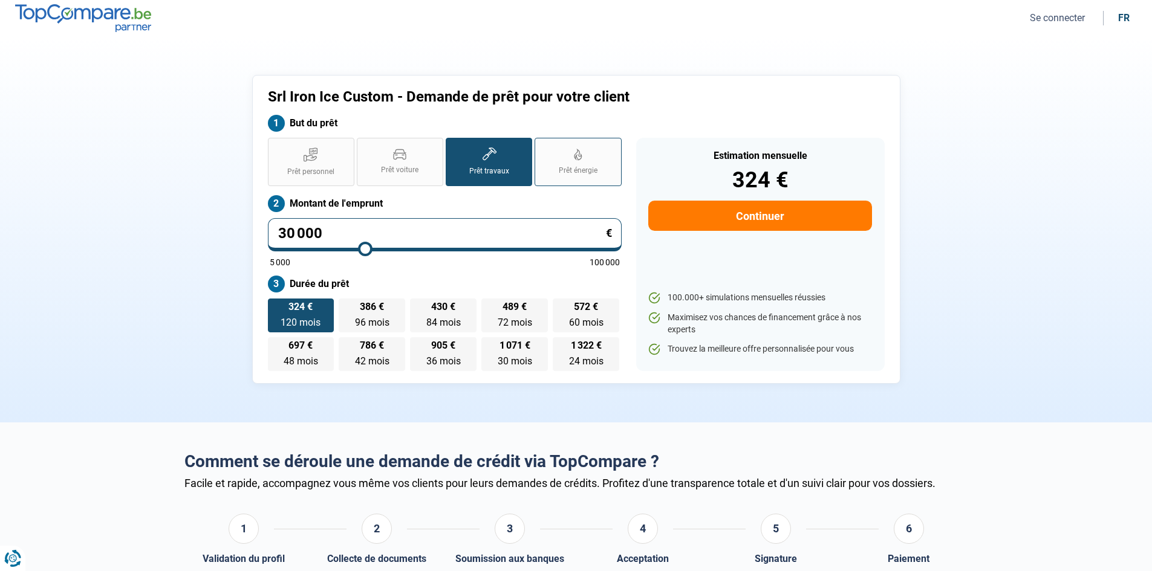
click at [587, 163] on label "Prêt énergie" at bounding box center [577, 162] width 86 height 48
click at [542, 146] on input "Prêt énergie" at bounding box center [538, 142] width 8 height 8
